Goal: Find specific page/section: Find specific page/section

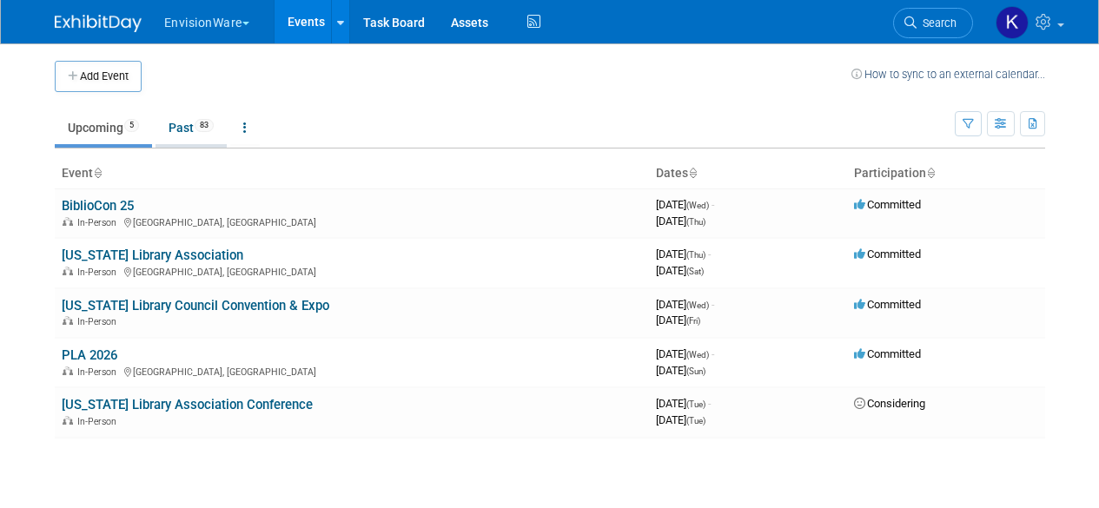
click at [186, 132] on link "Past 83" at bounding box center [191, 127] width 71 height 33
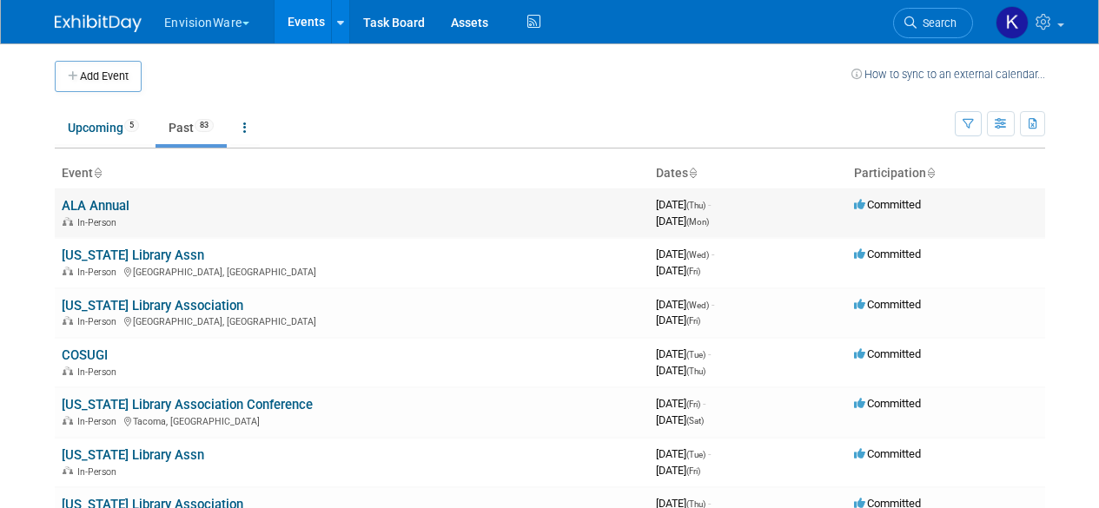
click at [100, 208] on link "ALA Annual" at bounding box center [96, 206] width 68 height 16
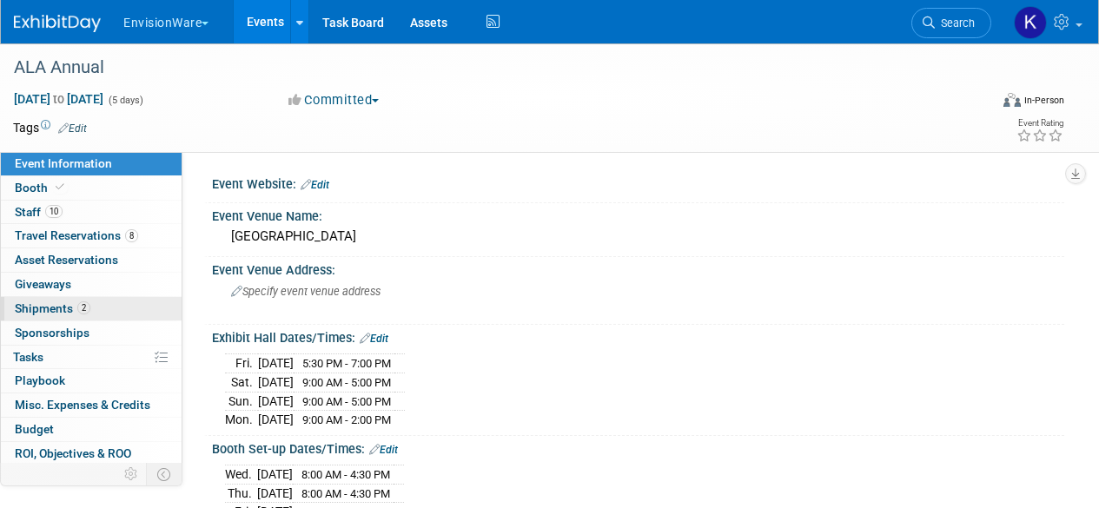
click at [49, 302] on span "Shipments 2" at bounding box center [53, 309] width 76 height 14
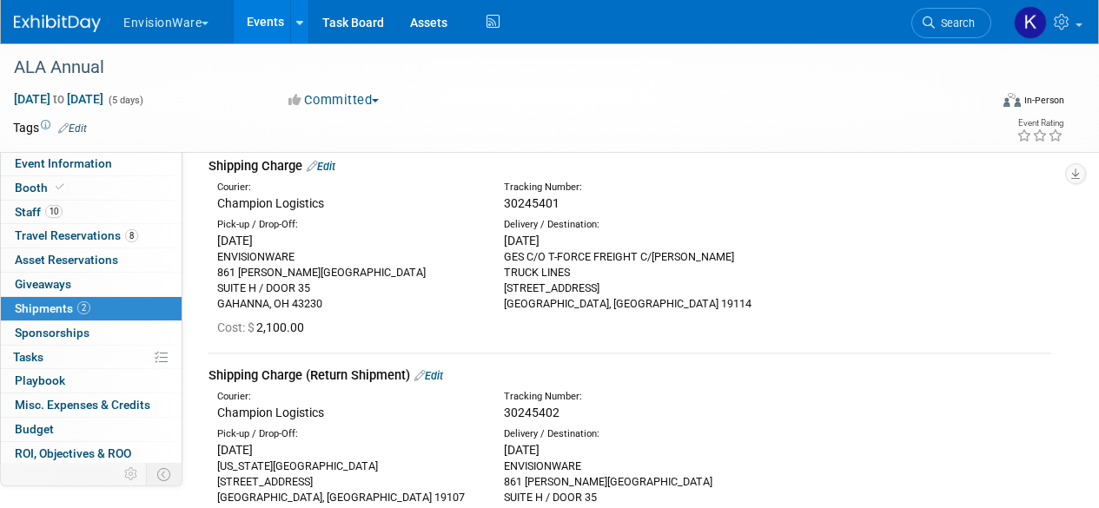
scroll to position [62, 0]
